Goal: Navigation & Orientation: Find specific page/section

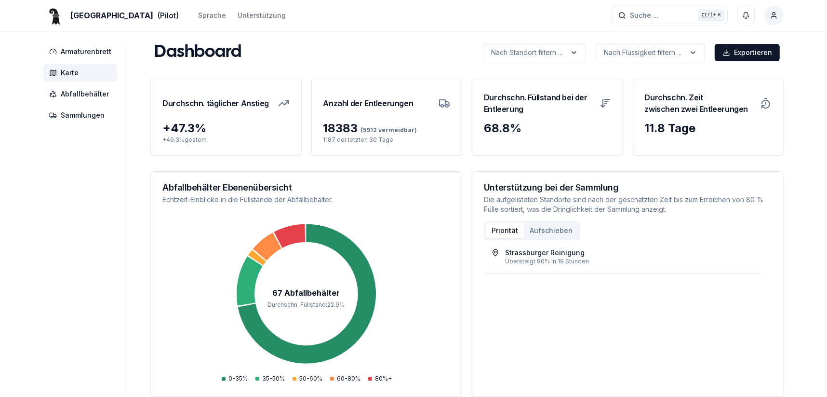
click at [69, 73] on span "Karte" at bounding box center [70, 73] width 18 height 10
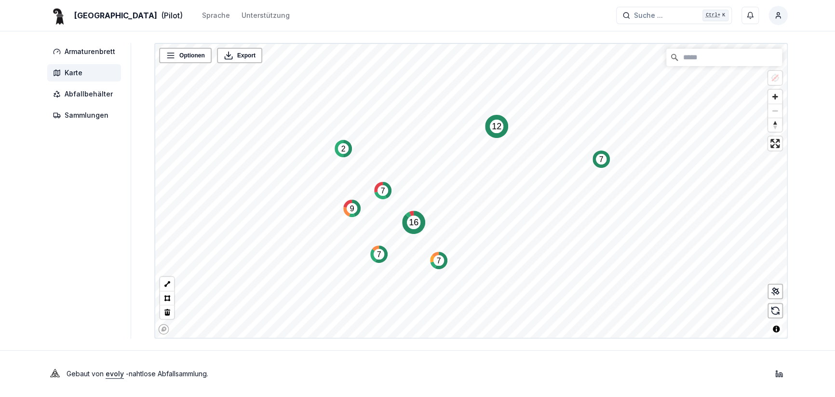
click at [497, 125] on text "12" at bounding box center [497, 126] width 10 height 10
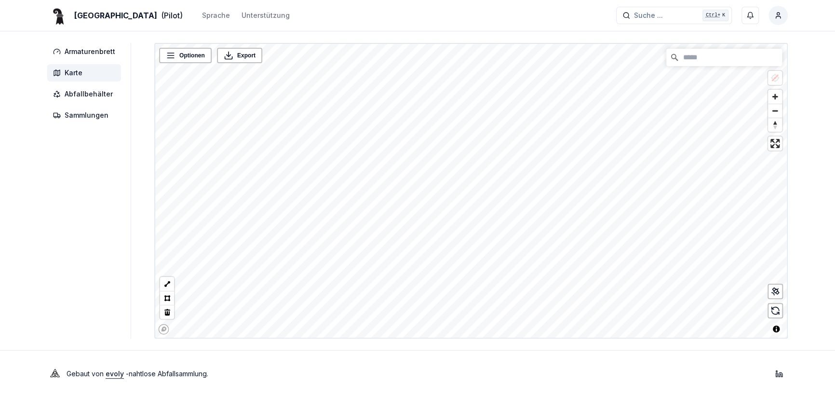
click at [425, 370] on div "Basel (Pilot) Sprache Unterstützung Suche ... Suche ... Ctrl+ K Roland Oberli A…" at bounding box center [417, 198] width 835 height 397
click at [147, 275] on div "Armaturenbrett Karte Abfallbehälter Sammlungen Optionen Export © Mapbox © OpenS…" at bounding box center [417, 190] width 771 height 295
click at [112, 275] on div "Armaturenbrett Karte Abfallbehälter Sammlungen Optionen Export © Mapbox © OpenS…" at bounding box center [417, 190] width 771 height 295
